Goal: Manage account settings

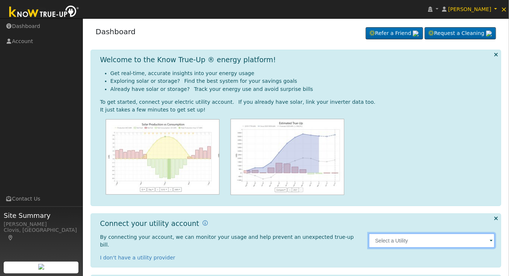
click at [433, 236] on input "text" at bounding box center [432, 241] width 127 height 15
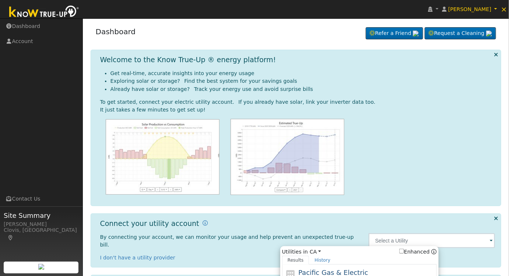
click at [360, 268] on div "Pacific Gas & Electric PG&E" at bounding box center [366, 276] width 137 height 17
type input "PG&E"
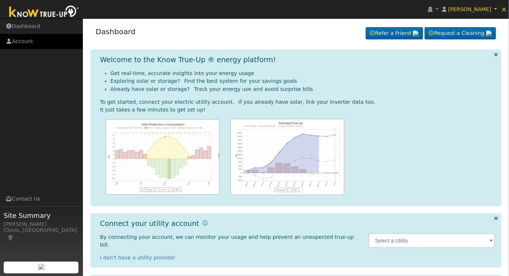
click at [26, 41] on link "Account" at bounding box center [41, 41] width 83 height 15
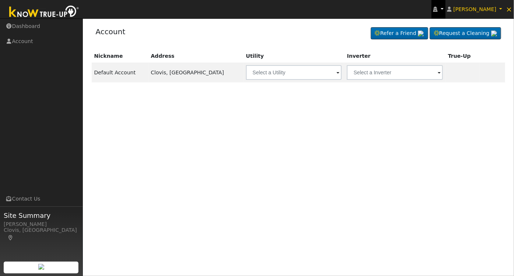
click at [438, 8] on icon at bounding box center [436, 9] width 4 height 5
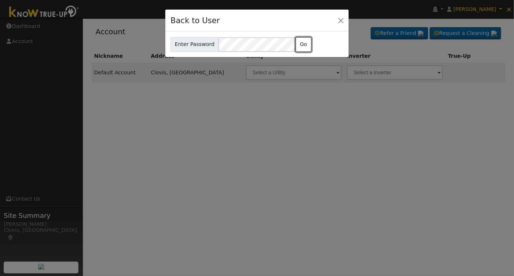
click at [303, 43] on button "Go" at bounding box center [304, 44] width 16 height 15
